Goal: Task Accomplishment & Management: Manage account settings

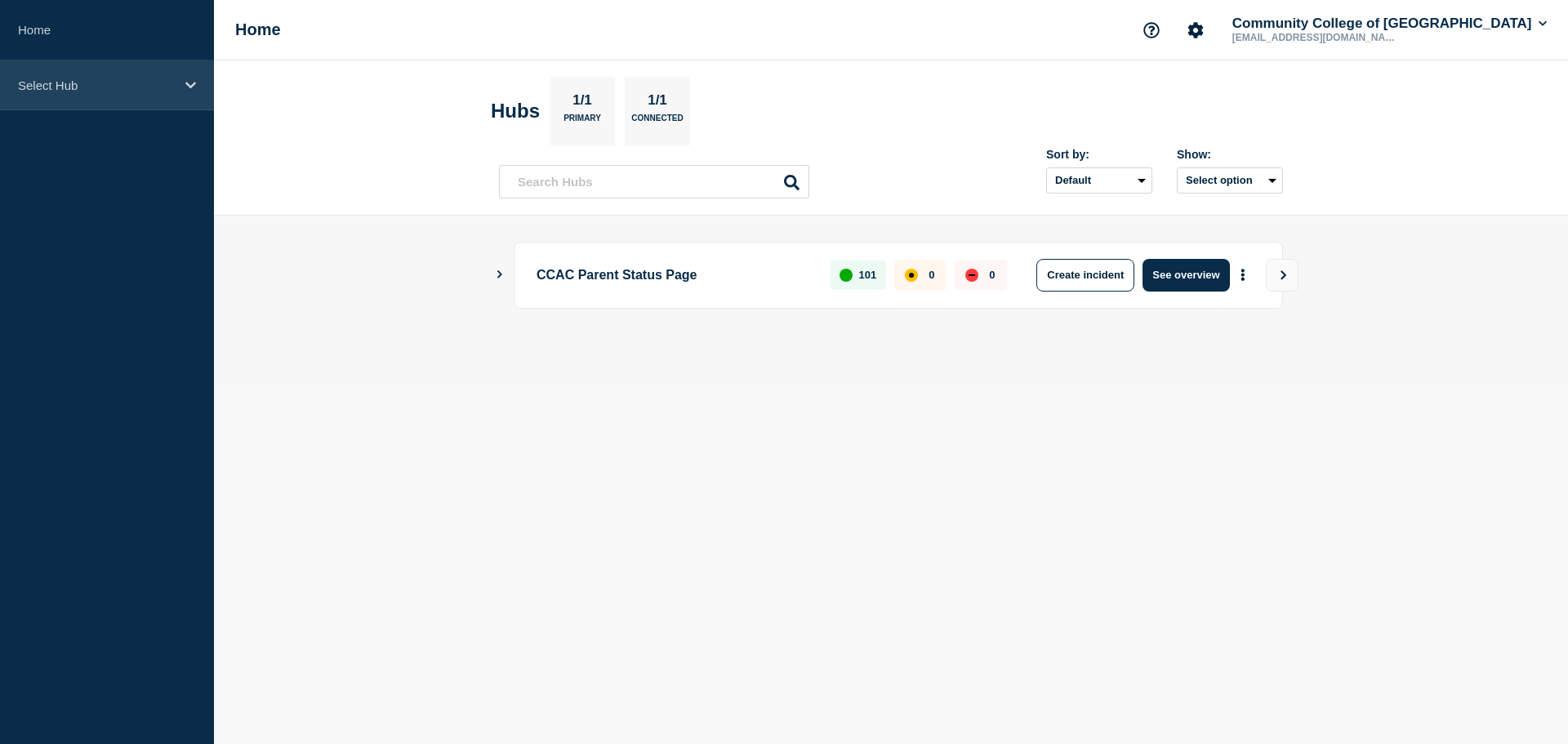
click at [177, 81] on div "Select Hub" at bounding box center [107, 85] width 214 height 50
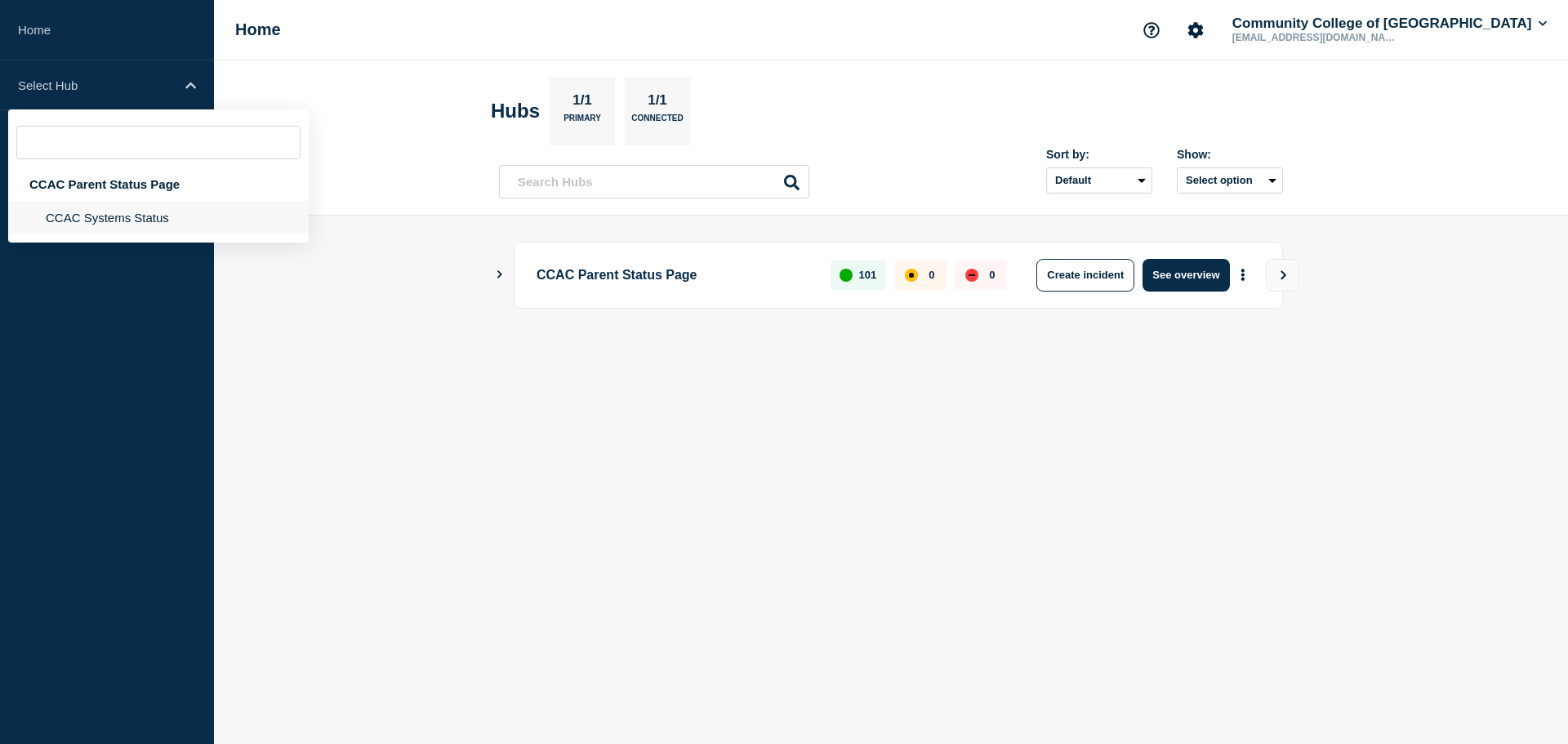
click at [110, 215] on li "CCAC Systems Status" at bounding box center [158, 218] width 300 height 34
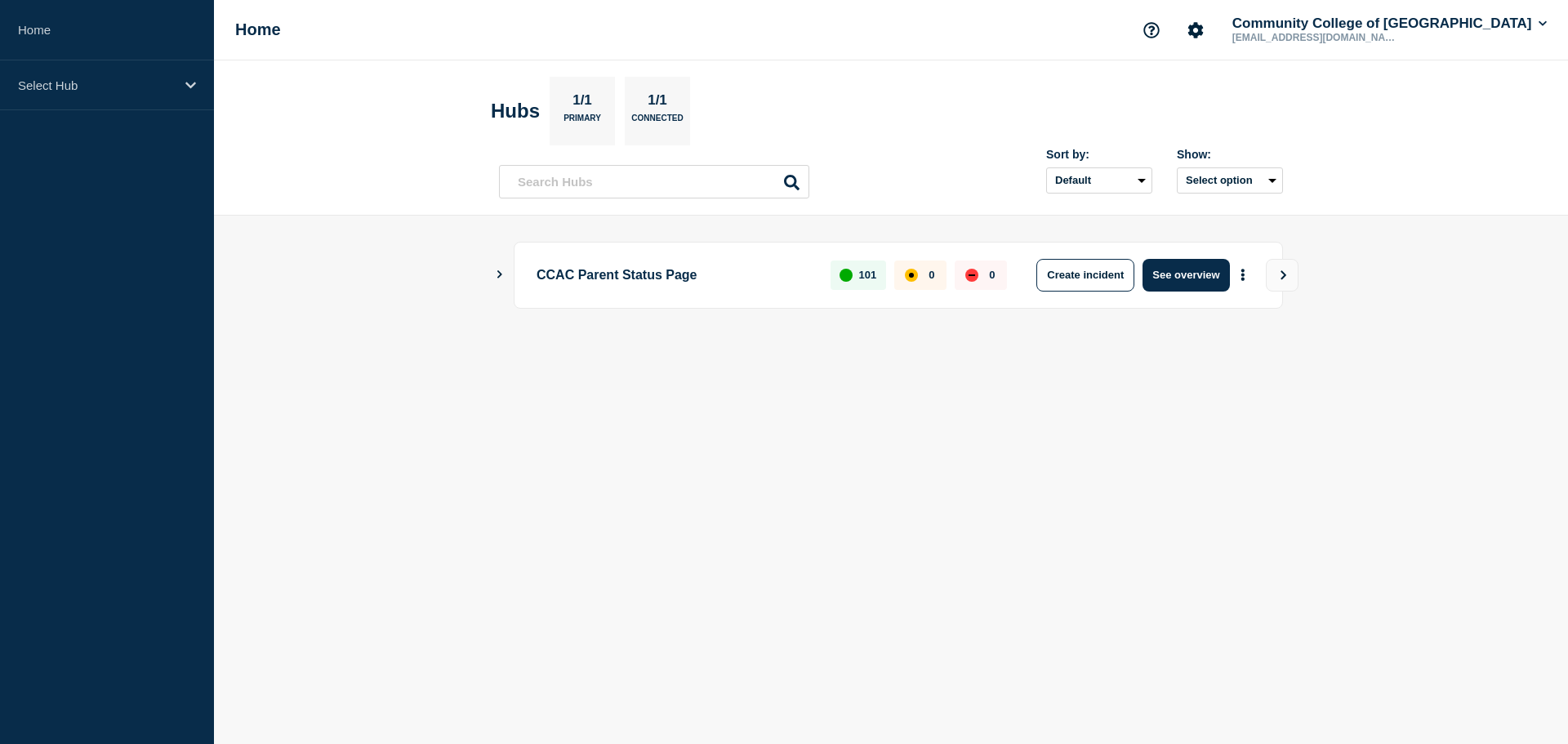
click at [502, 276] on icon "Show Connected Hubs" at bounding box center [499, 274] width 11 height 8
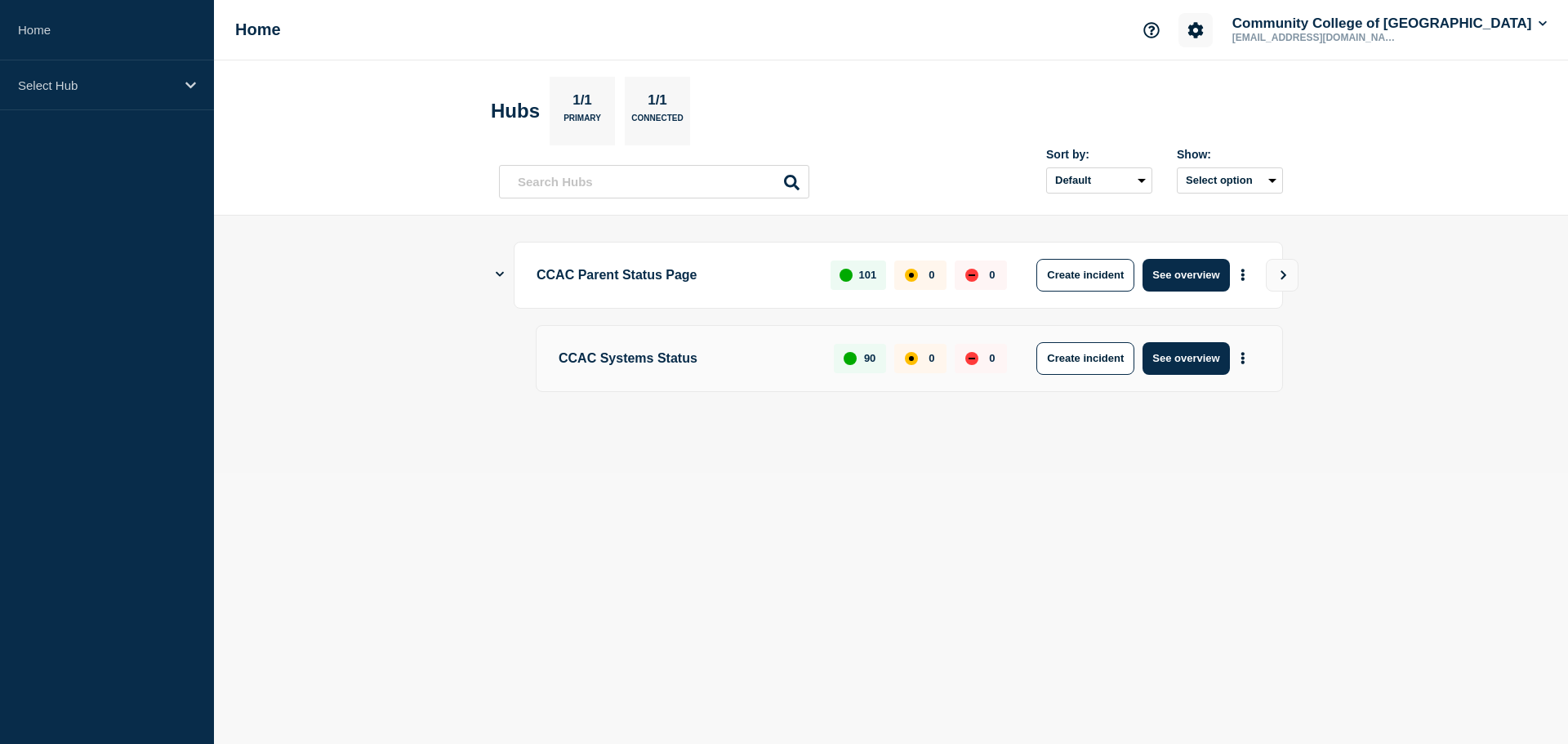
click at [1204, 22] on icon "Account settings" at bounding box center [1196, 30] width 16 height 16
click at [1400, 100] on header "Hubs 1/1 Primary 1/1 Connected Sort by: Default Last added Last updated Most ac…" at bounding box center [891, 138] width 1354 height 156
click at [1542, 25] on icon at bounding box center [1542, 24] width 8 height 5
click at [340, 106] on header "Hubs 1/1 Primary 1/1 Connected Sort by: Default Last added Last updated Most ac…" at bounding box center [891, 138] width 1354 height 156
click at [44, 31] on link "Home" at bounding box center [107, 30] width 214 height 60
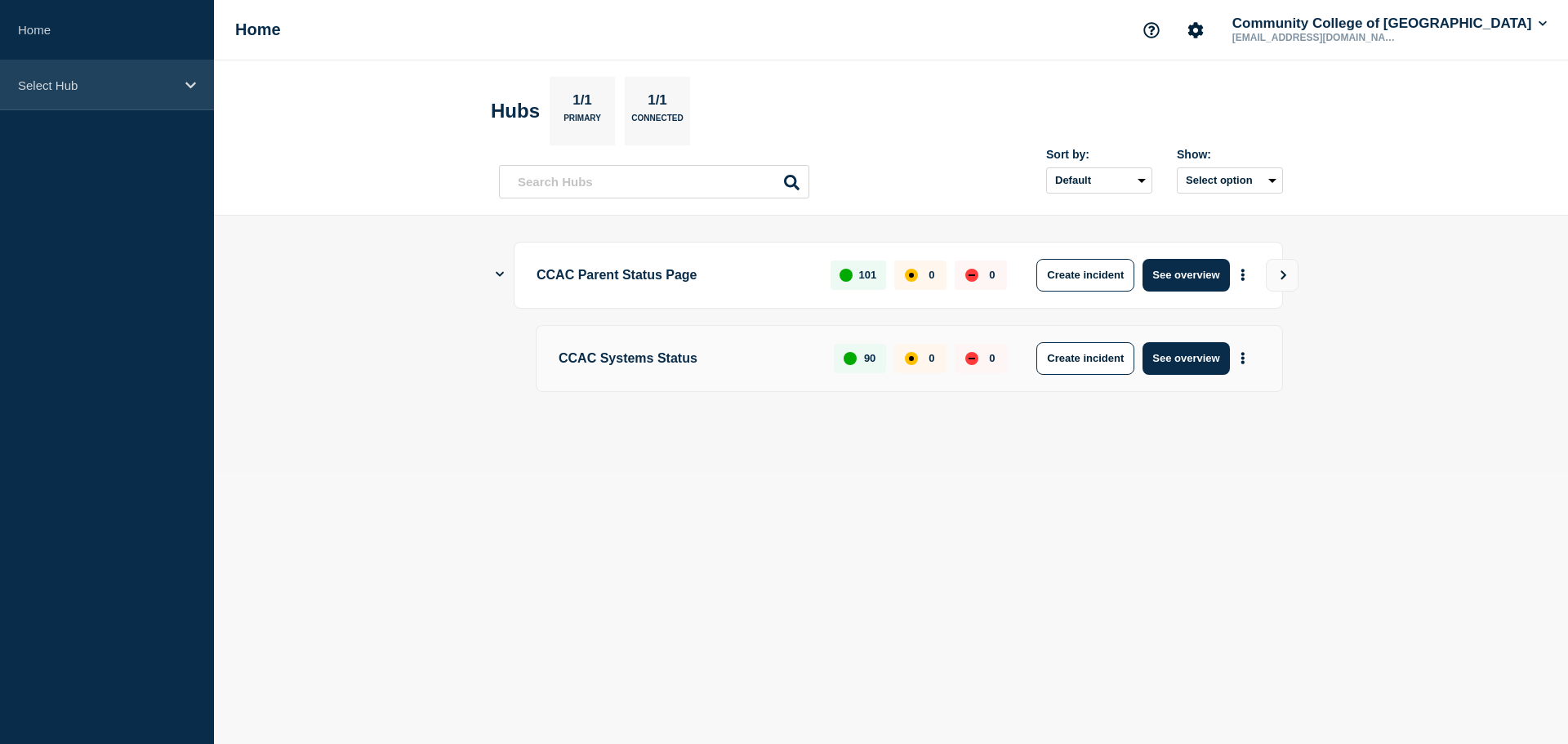
click at [50, 86] on p "Select Hub" at bounding box center [96, 85] width 156 height 14
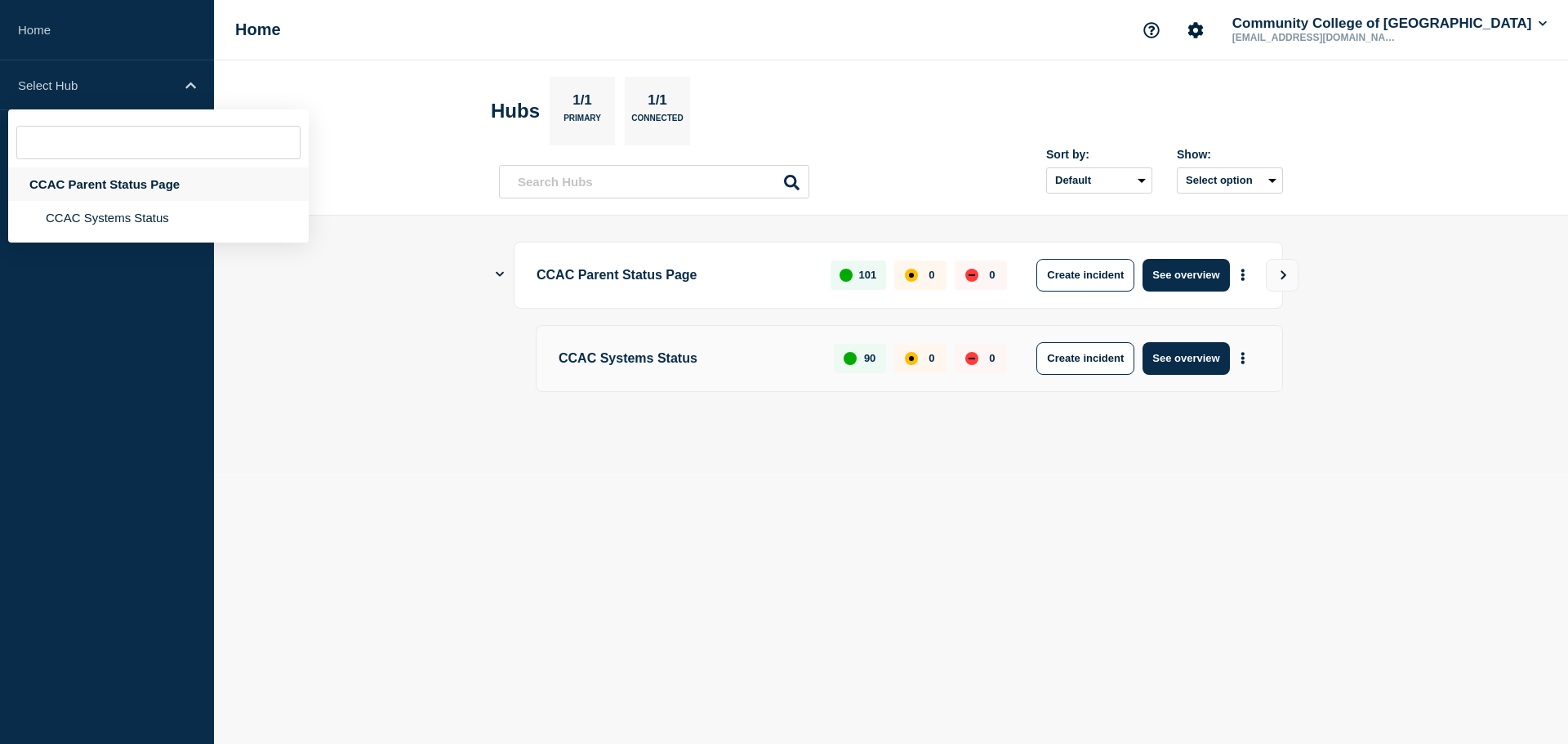
click at [97, 183] on div "CCAC Parent Status Page" at bounding box center [158, 184] width 300 height 34
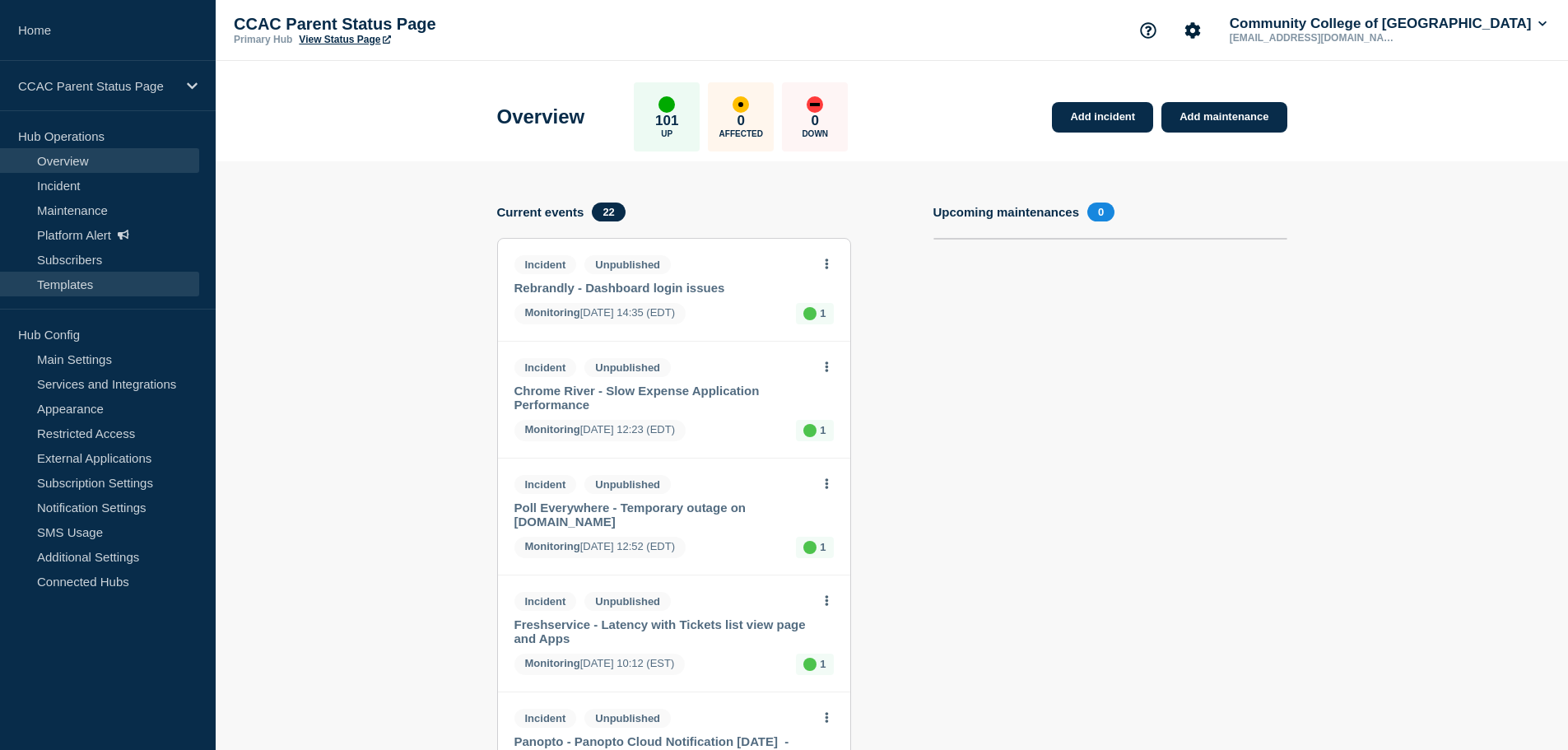
click at [60, 279] on link "Templates" at bounding box center [99, 284] width 199 height 25
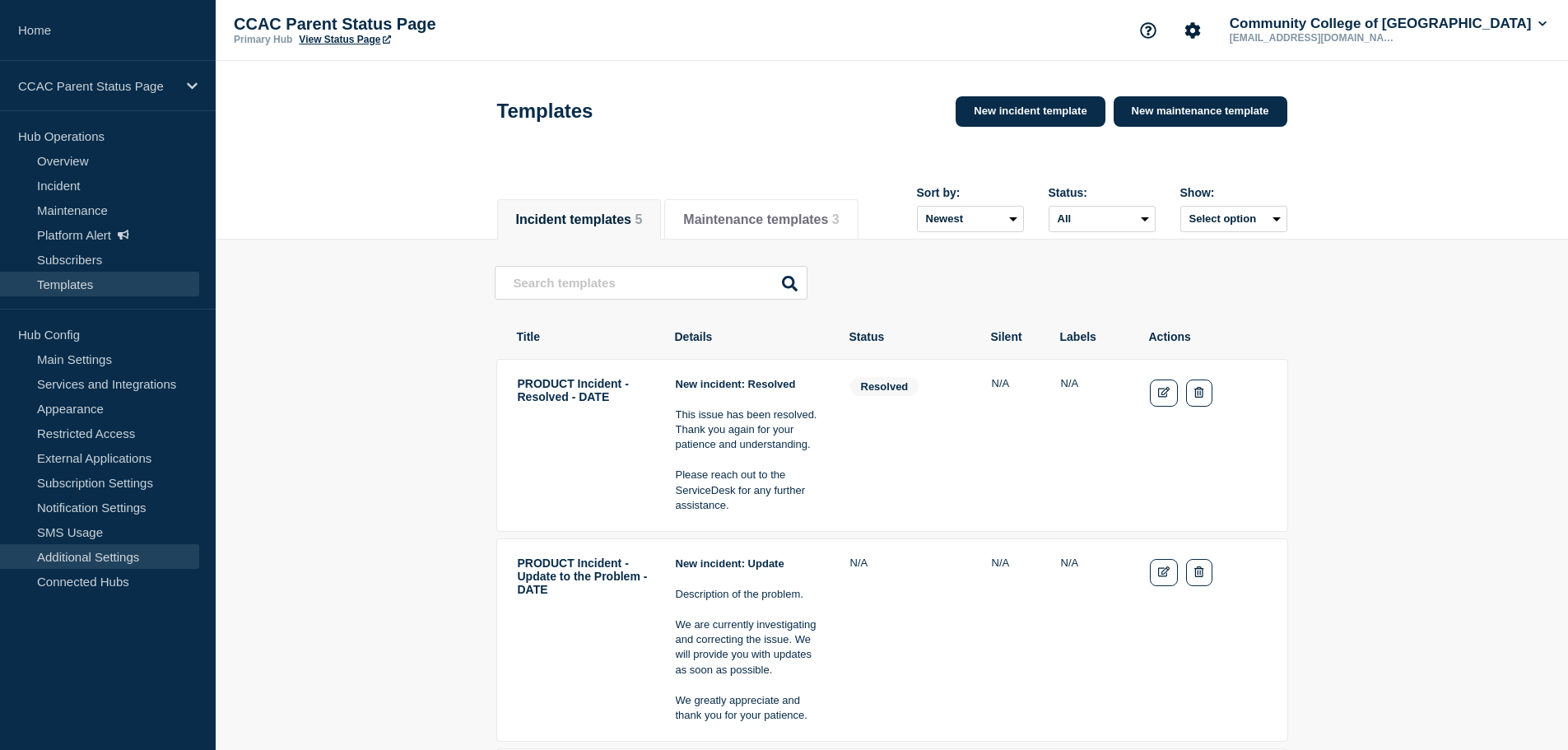
click at [143, 554] on link "Additional Settings" at bounding box center [99, 557] width 199 height 25
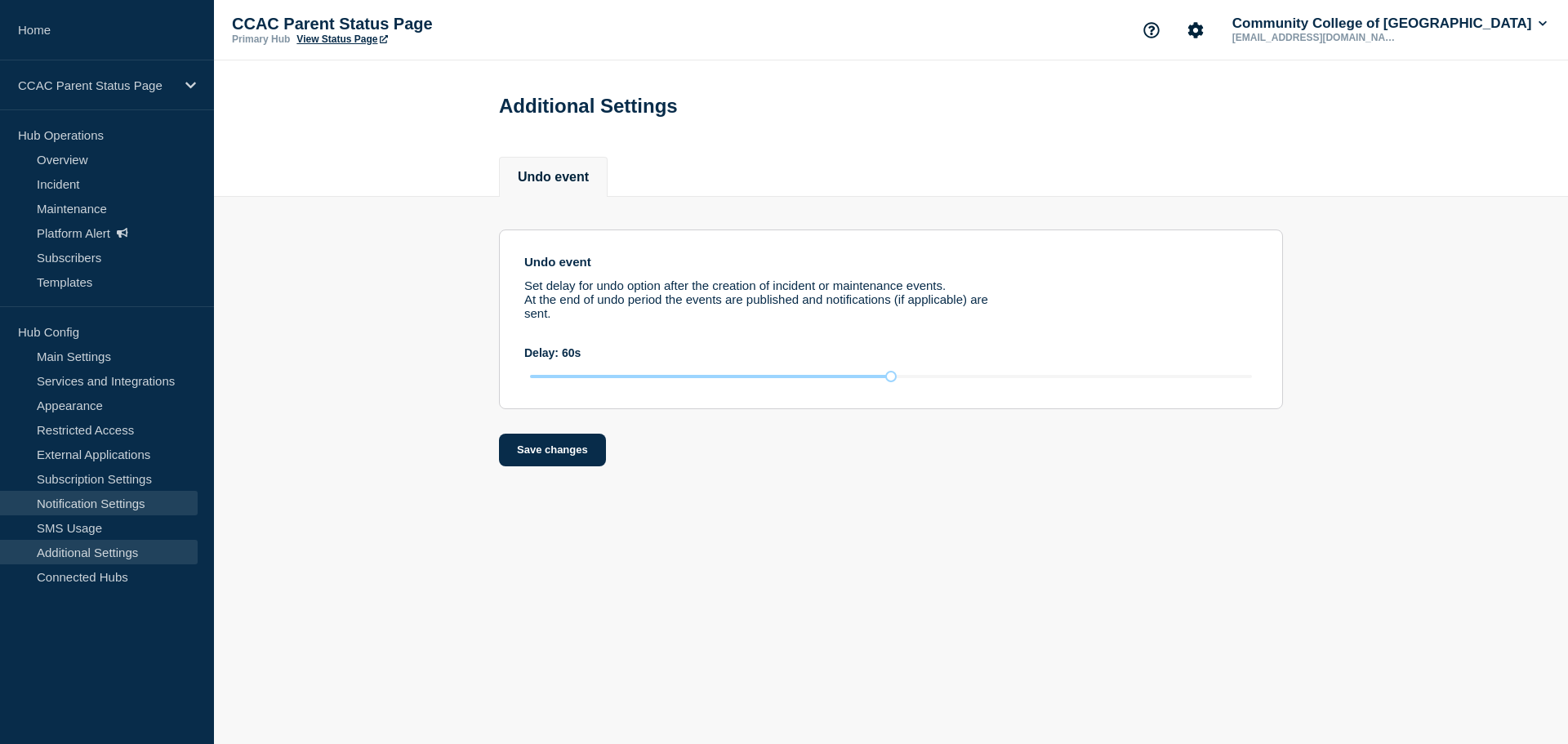
click at [135, 500] on link "Notification Settings" at bounding box center [99, 503] width 197 height 25
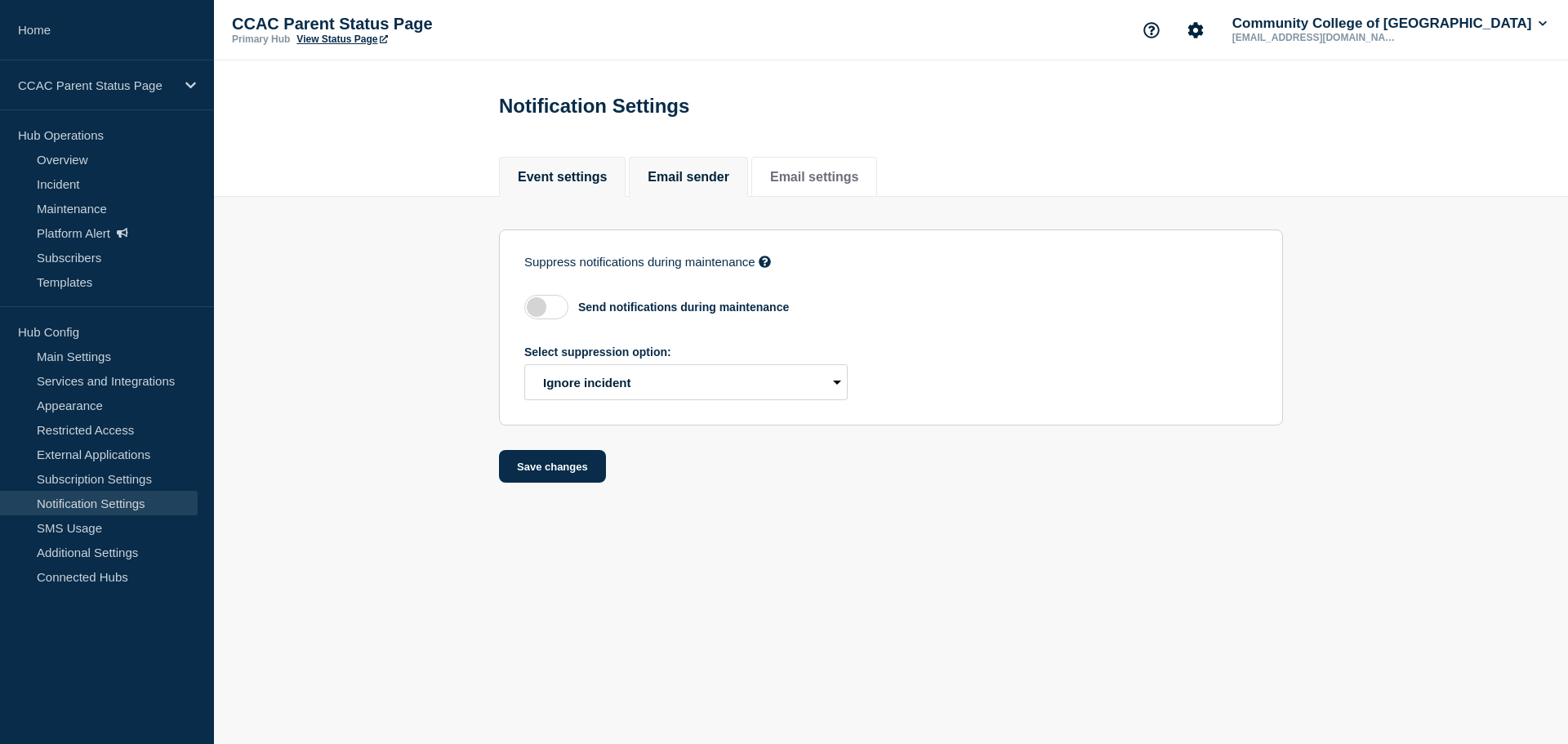
click at [717, 181] on button "Email sender" at bounding box center [688, 177] width 82 height 15
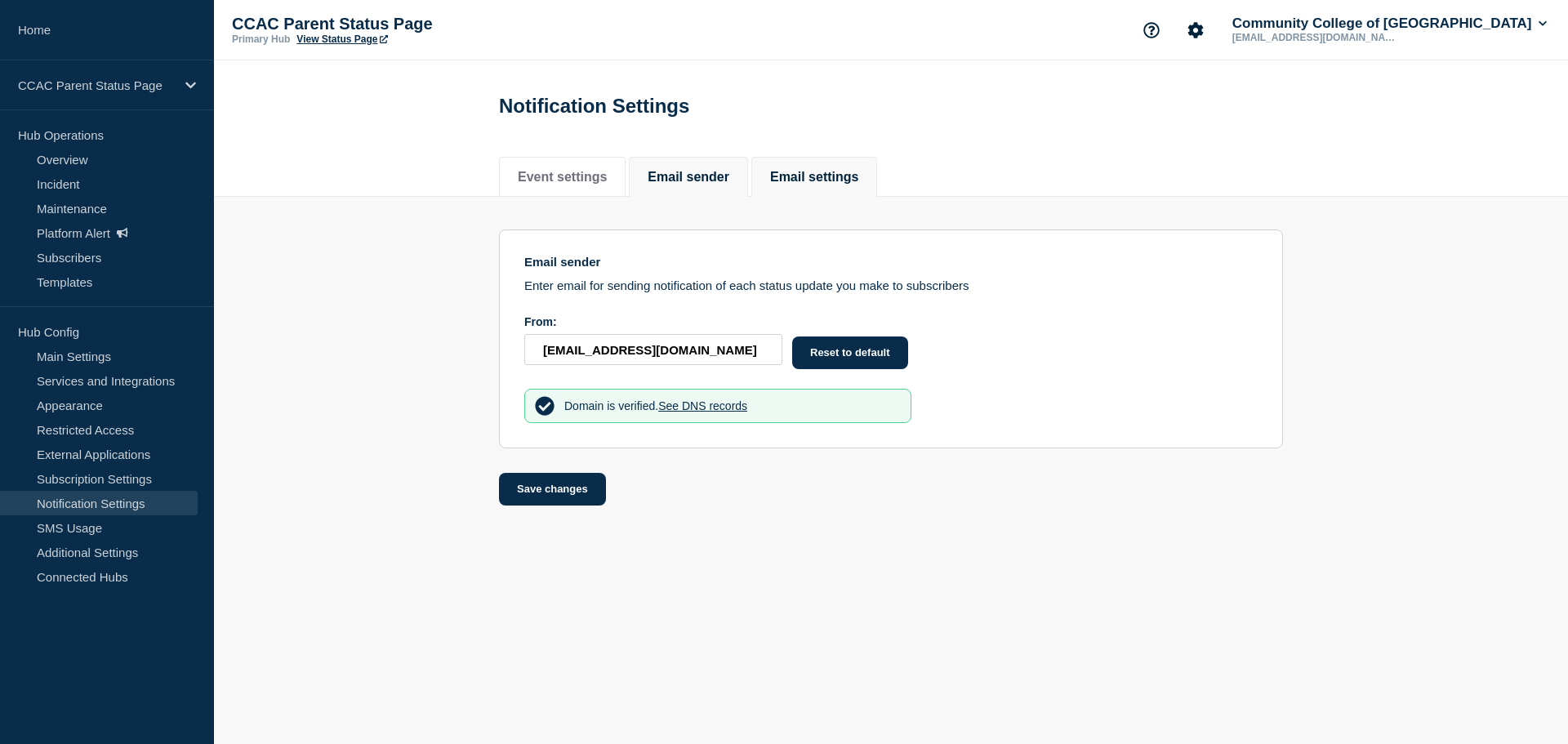
click at [849, 182] on button "Email settings" at bounding box center [814, 177] width 88 height 15
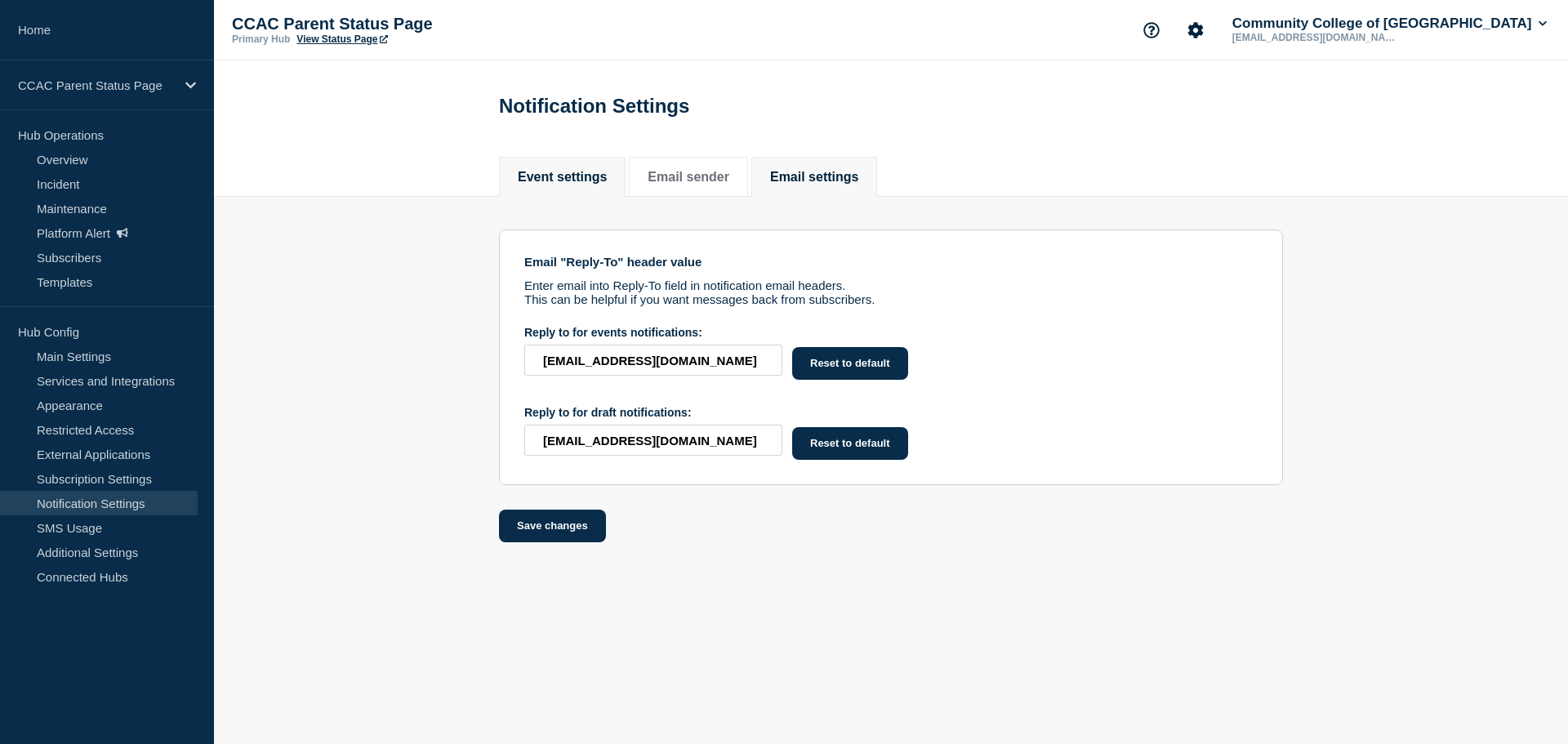
click at [595, 173] on button "Event settings" at bounding box center [562, 177] width 89 height 15
